Goal: Task Accomplishment & Management: Manage account settings

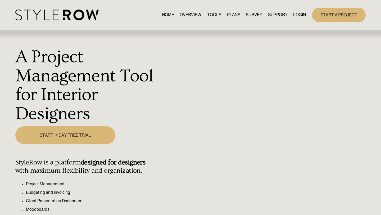
click at [298, 12] on link "LOGIN" at bounding box center [299, 14] width 13 height 7
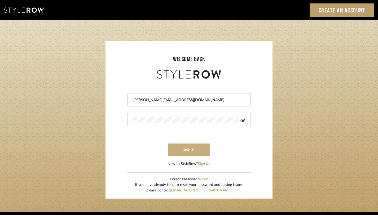
click at [183, 149] on button "sign in" at bounding box center [189, 149] width 42 height 12
